Goal: Task Accomplishment & Management: Use online tool/utility

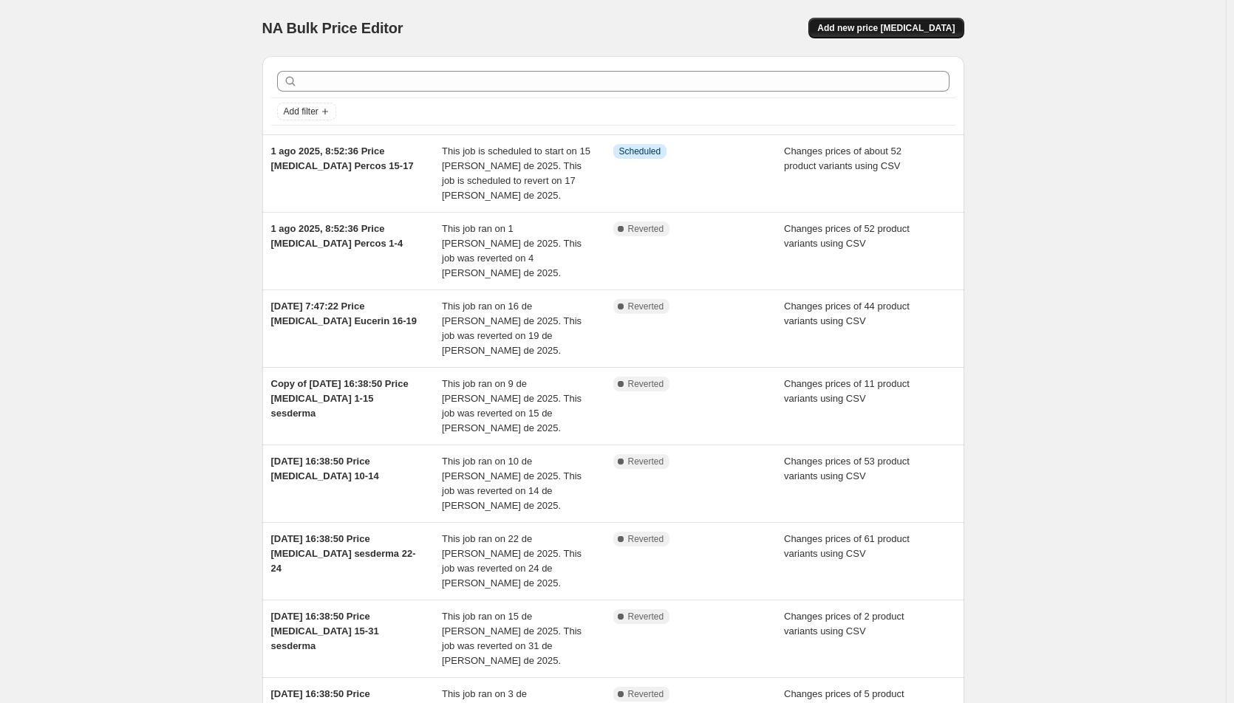
click at [907, 27] on span "Add new price [MEDICAL_DATA]" at bounding box center [885, 28] width 137 height 12
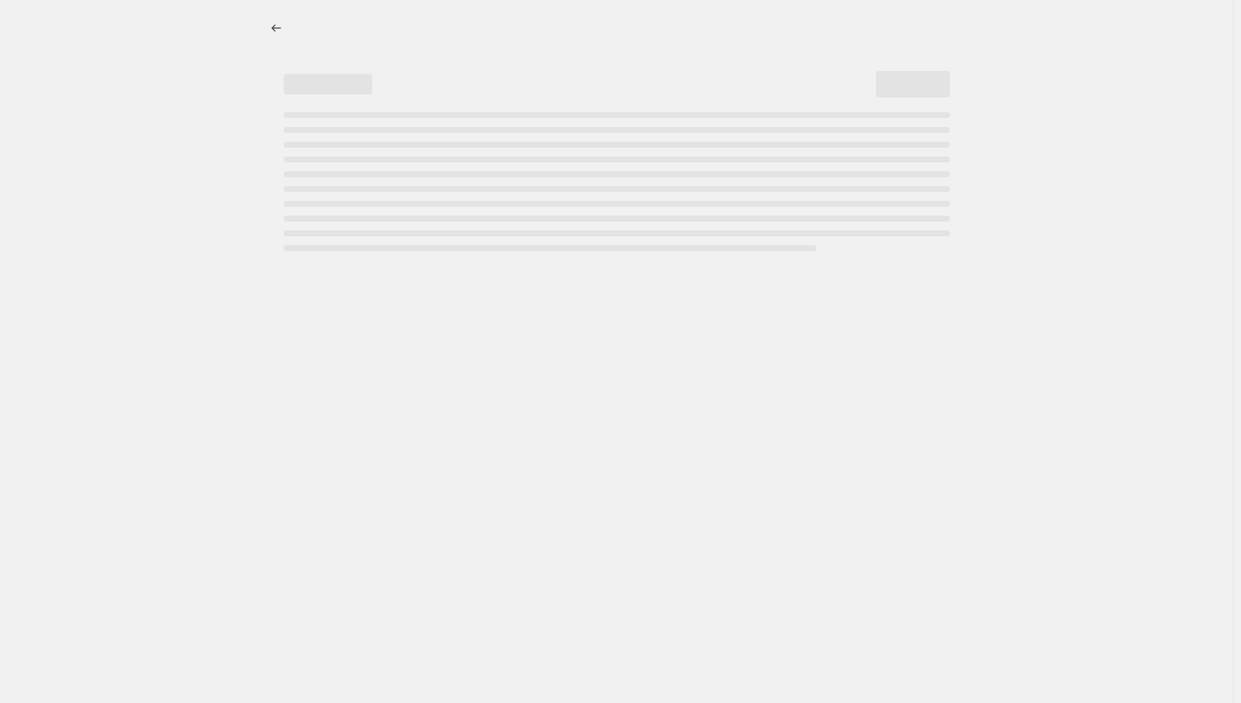
select select "percentage"
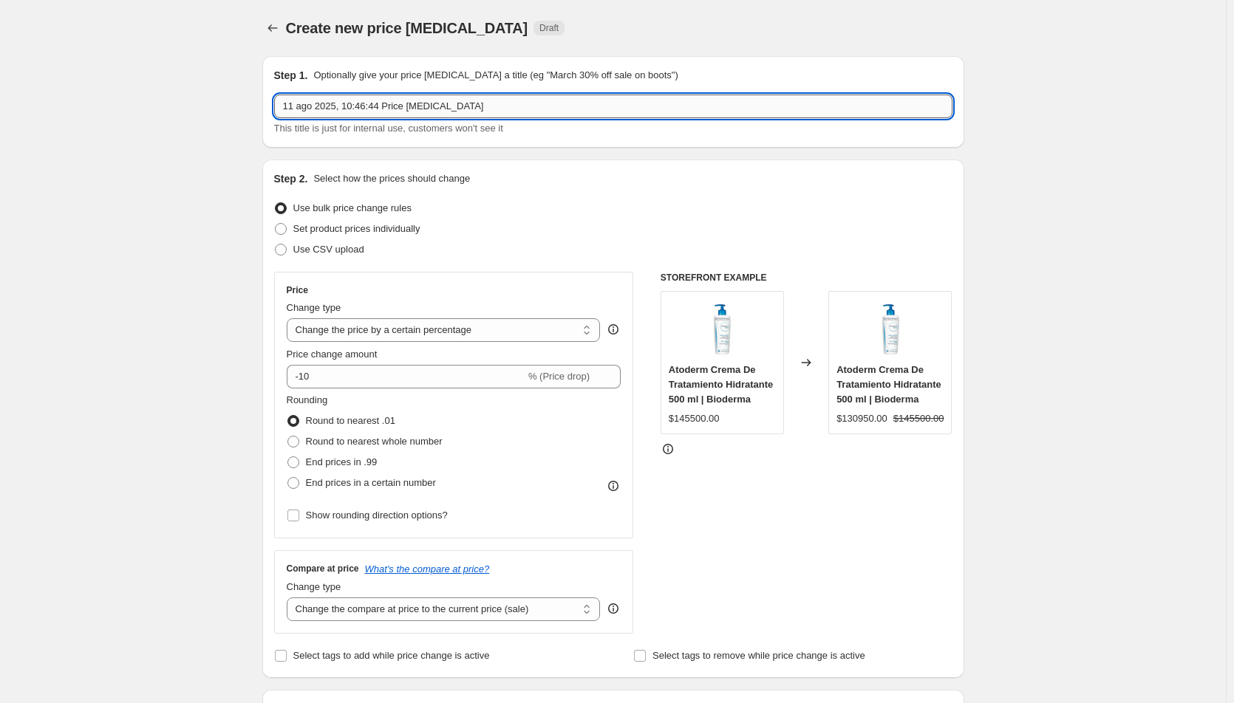
click at [518, 115] on input "11 ago 2025, 10:46:44 Price [MEDICAL_DATA]" at bounding box center [613, 107] width 678 height 24
type input "11 ago 2025, 10:46:44 Price [MEDICAL_DATA] Sesderma"
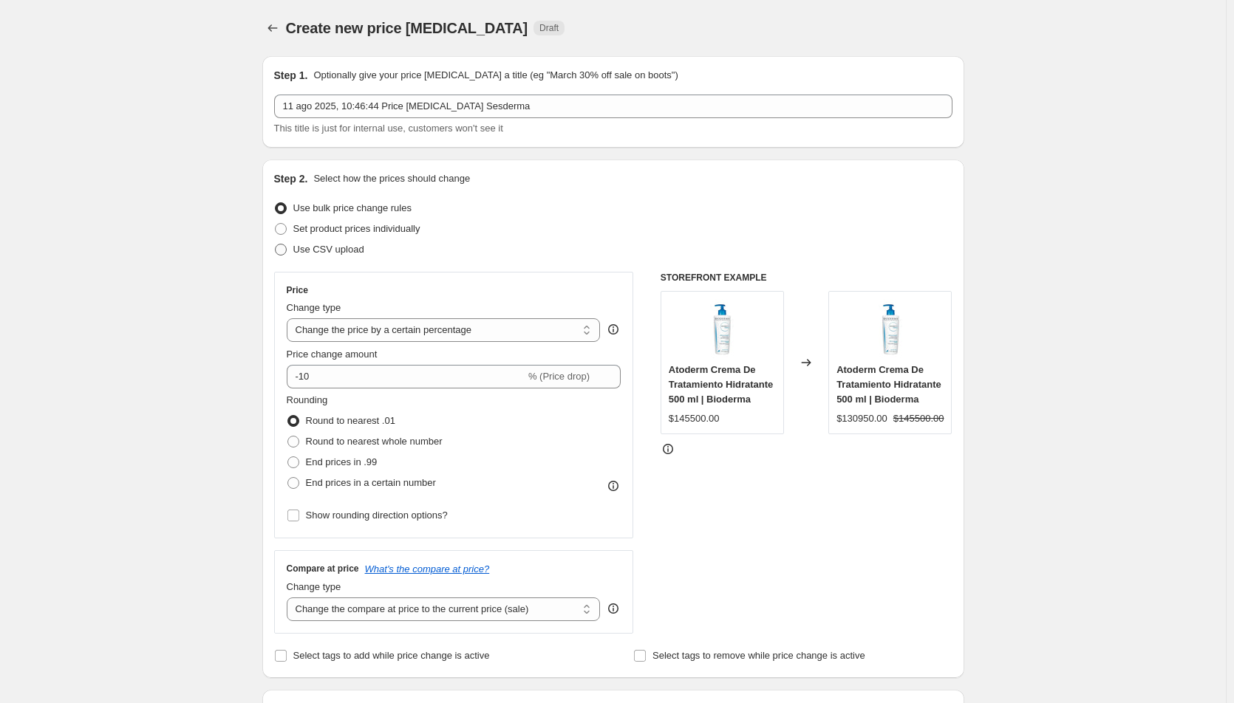
click at [339, 257] on label "Use CSV upload" at bounding box center [319, 249] width 90 height 21
click at [276, 245] on input "Use CSV upload" at bounding box center [275, 244] width 1 height 1
radio input "true"
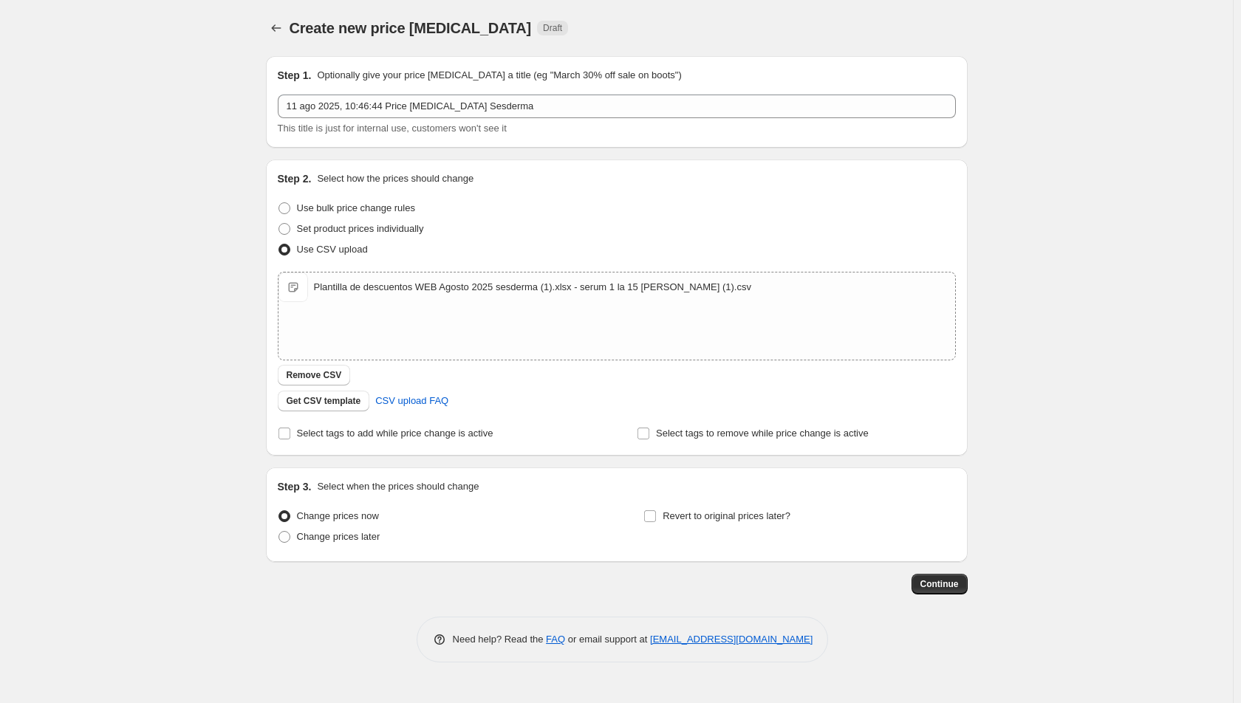
click at [645, 529] on div "Revert to original prices later?" at bounding box center [800, 528] width 312 height 44
click at [668, 525] on label "Revert to original prices later?" at bounding box center [717, 516] width 147 height 21
click at [656, 522] on input "Revert to original prices later?" at bounding box center [650, 517] width 12 height 12
checkbox input "true"
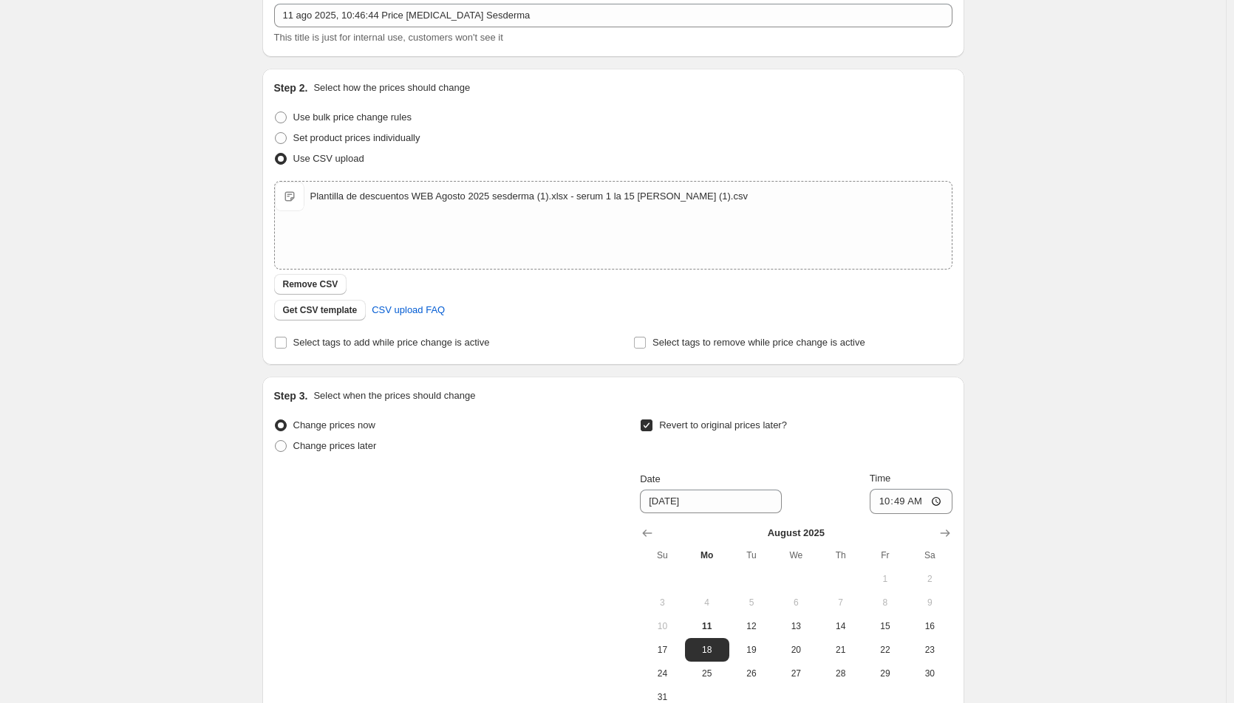
scroll to position [222, 0]
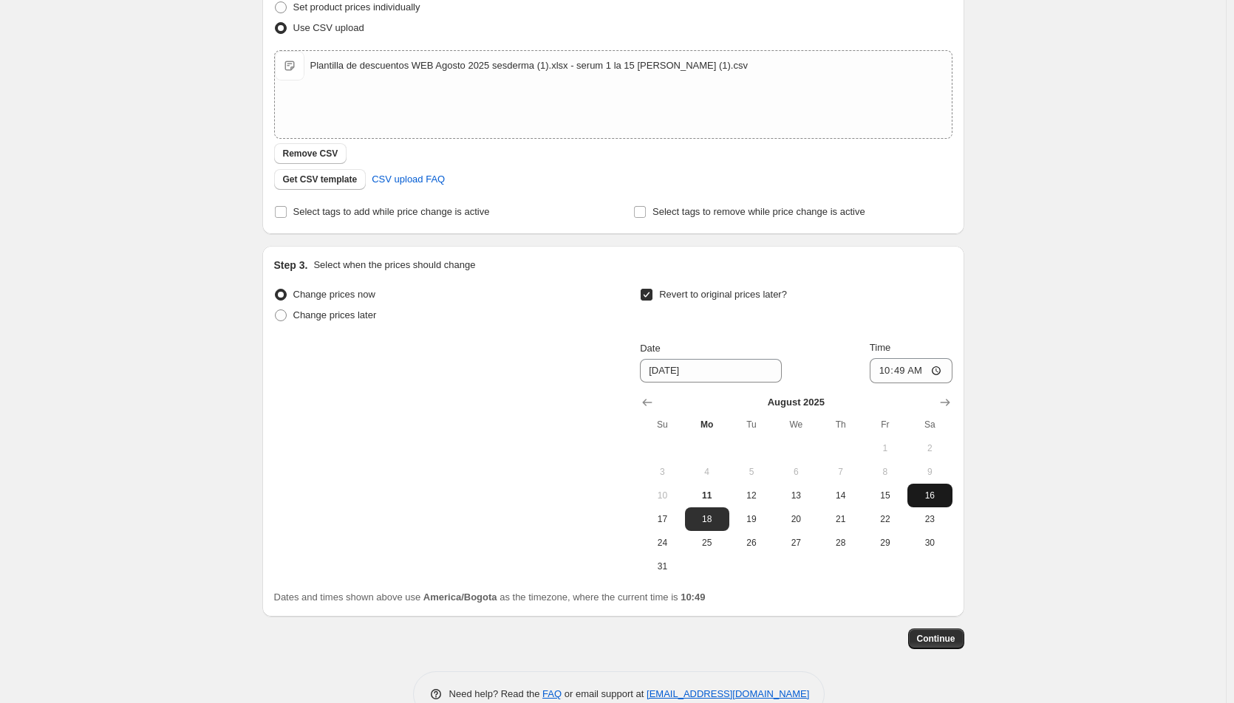
click at [930, 497] on span "16" at bounding box center [929, 496] width 33 height 12
type input "[DATE]"
click at [887, 378] on input "10:49" at bounding box center [911, 370] width 83 height 25
type input "23:49"
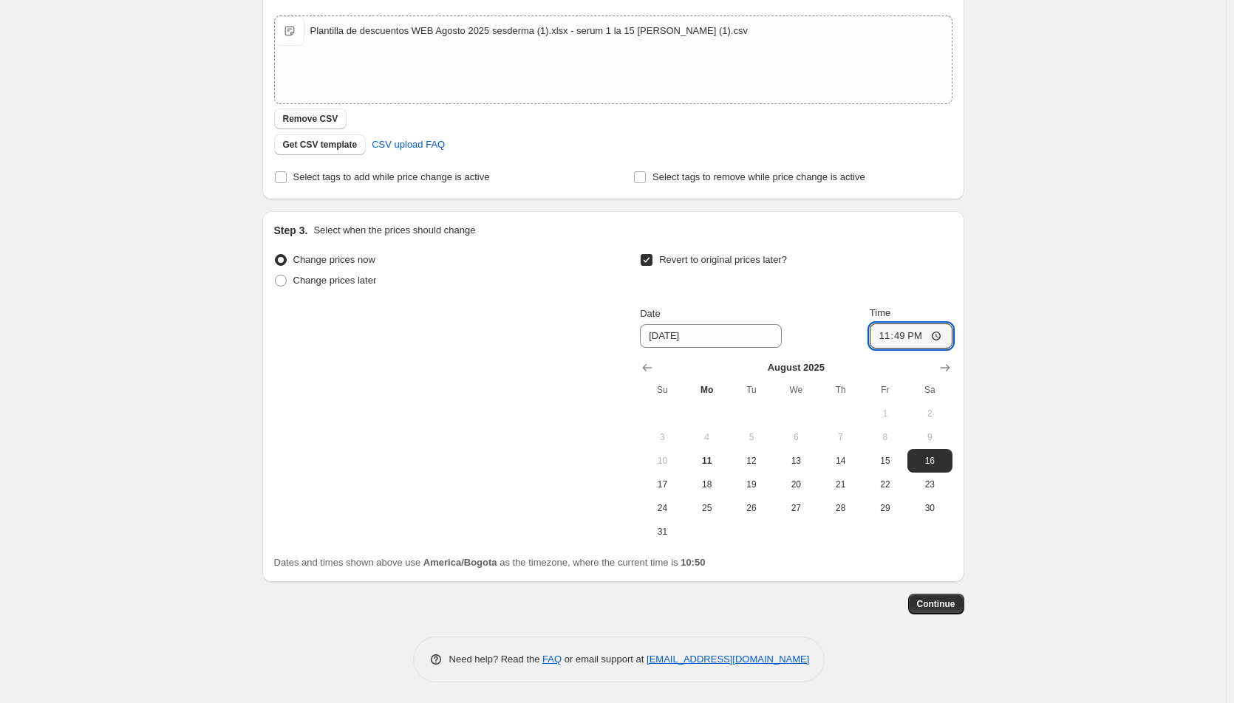
scroll to position [258, 0]
click at [941, 610] on button "Continue" at bounding box center [936, 603] width 56 height 21
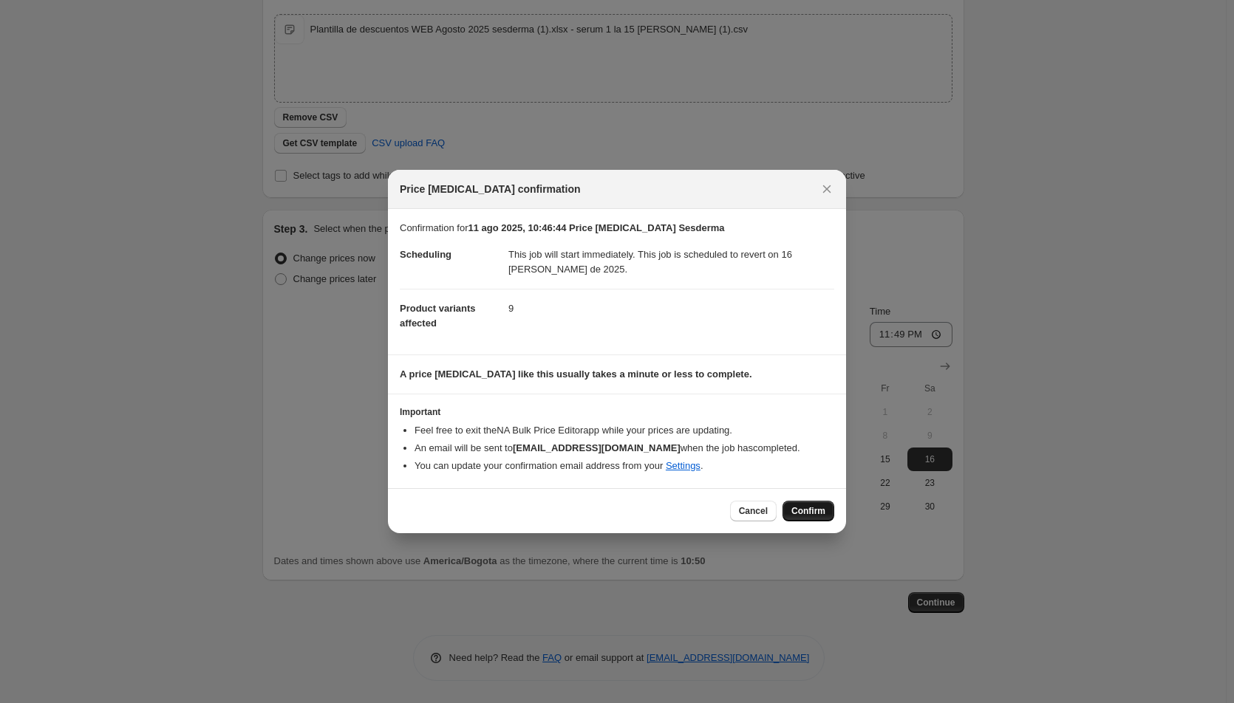
click at [817, 508] on span "Confirm" at bounding box center [808, 511] width 34 height 12
type input "11 ago 2025, 10:46:44 Price [MEDICAL_DATA] Sesderma"
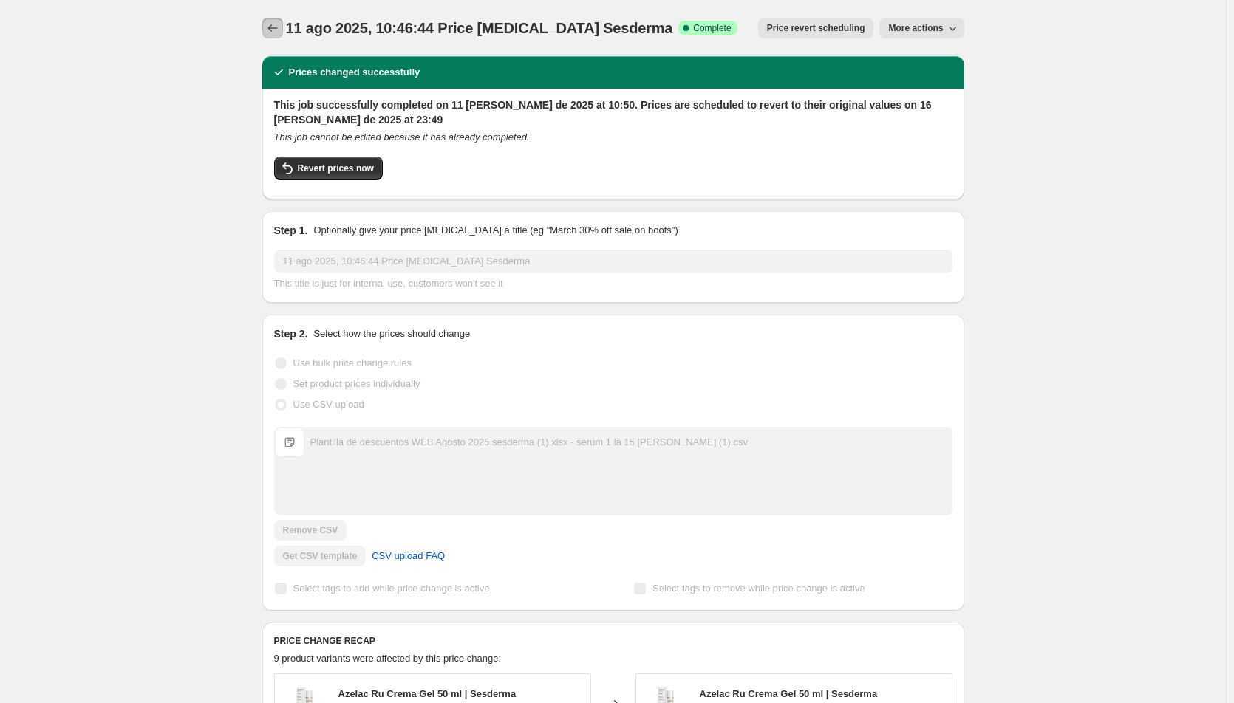
click at [272, 33] on icon "Price change jobs" at bounding box center [272, 28] width 15 height 15
